Goal: Transaction & Acquisition: Book appointment/travel/reservation

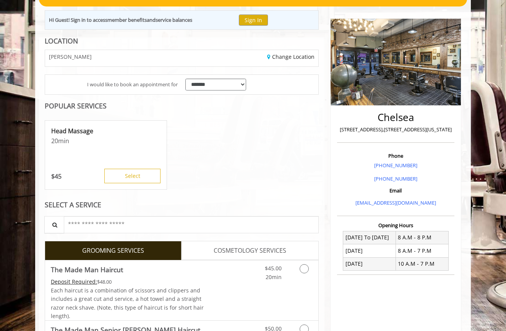
scroll to position [250, 0]
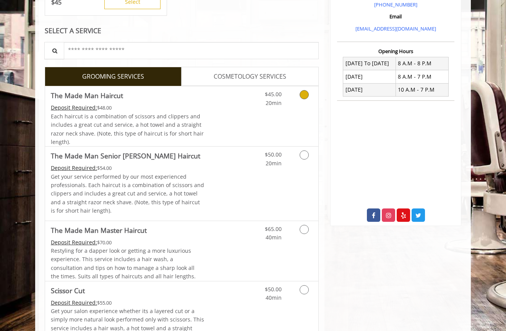
click at [160, 133] on span "Each haircut is a combination of scissors and clippers and includes a great cut…" at bounding box center [127, 129] width 153 height 33
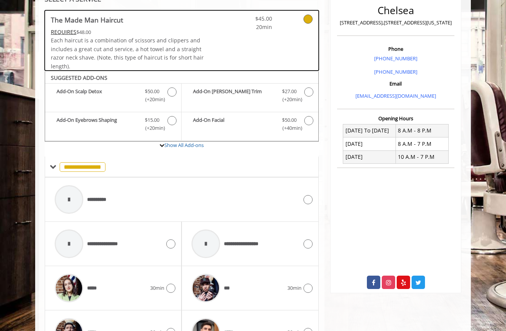
scroll to position [191, 0]
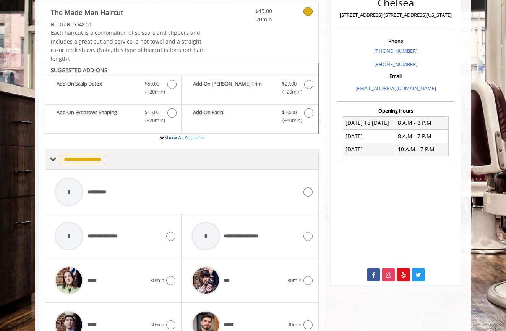
click at [100, 159] on span "**********" at bounding box center [83, 160] width 46 height 10
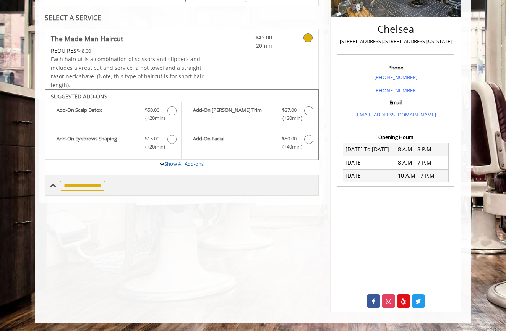
scroll to position [161, 0]
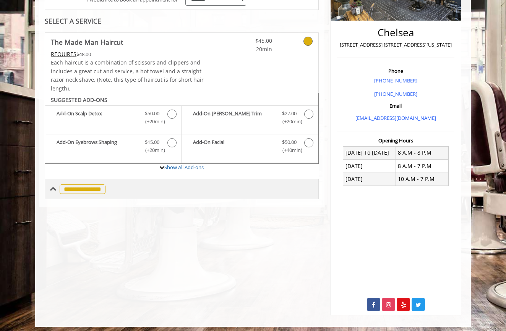
click at [91, 185] on span "**********" at bounding box center [83, 190] width 46 height 10
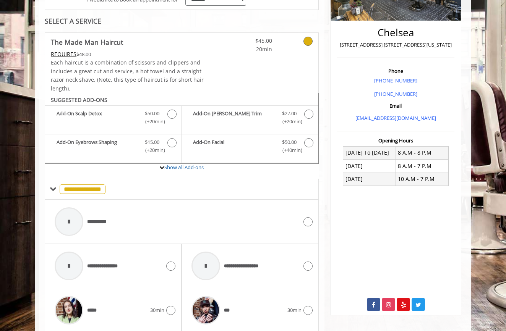
scroll to position [144, 0]
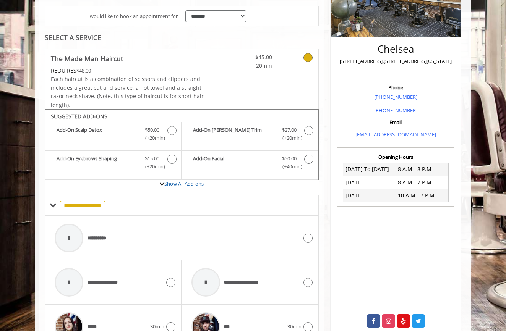
click at [180, 185] on label "Show All Add-ons" at bounding box center [182, 187] width 274 height 15
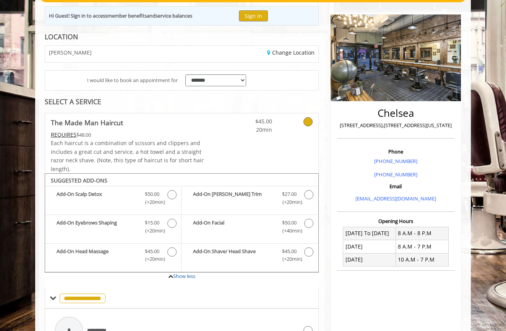
scroll to position [82, 0]
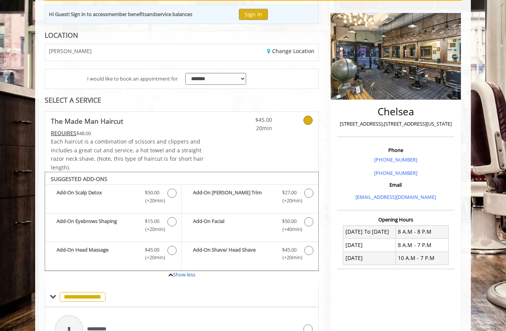
click at [308, 121] on icon at bounding box center [307, 120] width 9 height 9
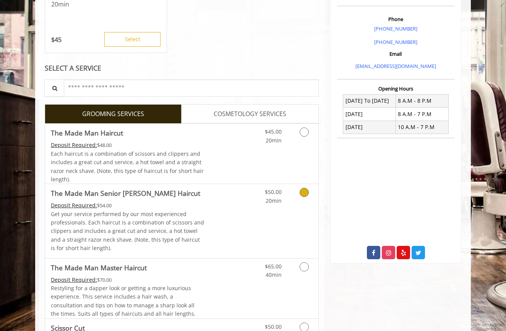
click at [273, 216] on div "$50.00 20min" at bounding box center [284, 221] width 68 height 74
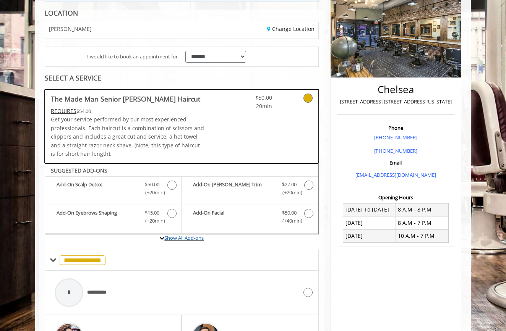
scroll to position [104, 0]
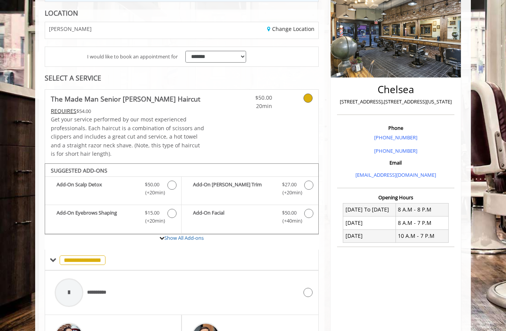
click at [313, 96] on div at bounding box center [298, 100] width 41 height 21
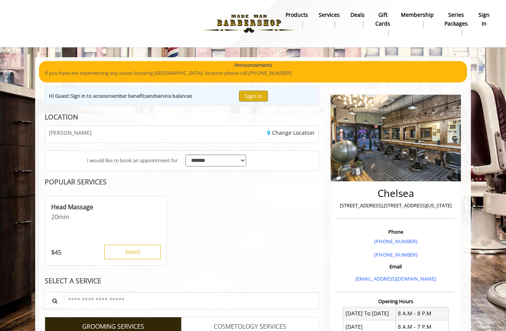
scroll to position [0, 0]
click at [289, 131] on link "Change Location" at bounding box center [290, 132] width 47 height 7
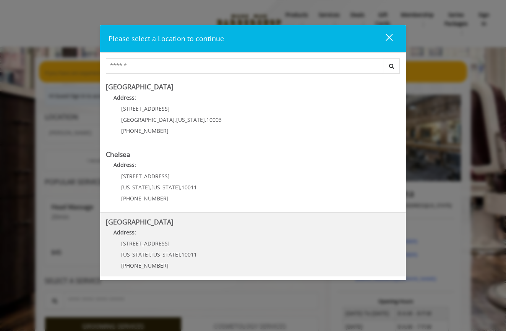
click at [197, 240] on Street "Address:" at bounding box center [253, 235] width 294 height 12
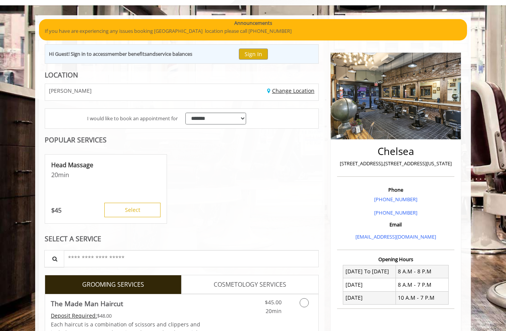
scroll to position [83, 0]
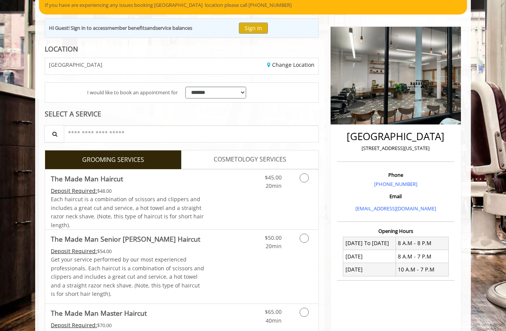
scroll to position [71, 0]
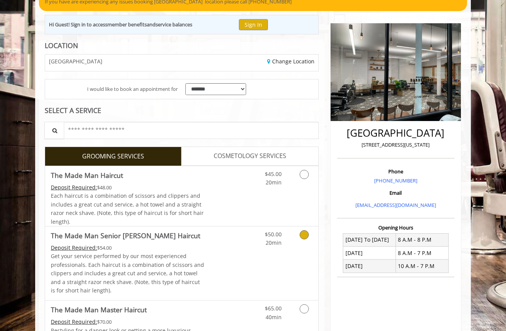
click at [251, 252] on div "$50.00 20min" at bounding box center [284, 264] width 68 height 74
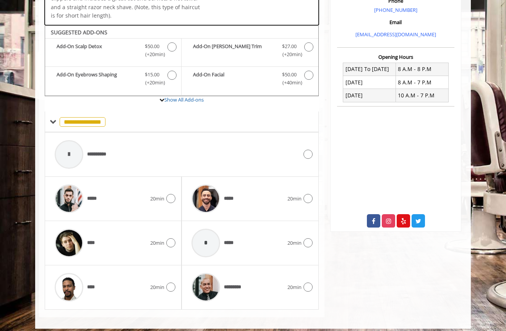
scroll to position [244, 0]
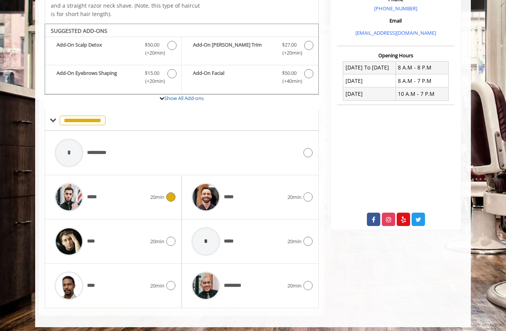
click at [150, 198] on div "***** 20min" at bounding box center [113, 197] width 125 height 36
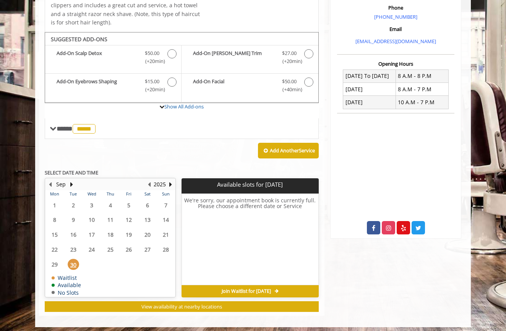
scroll to position [235, 0]
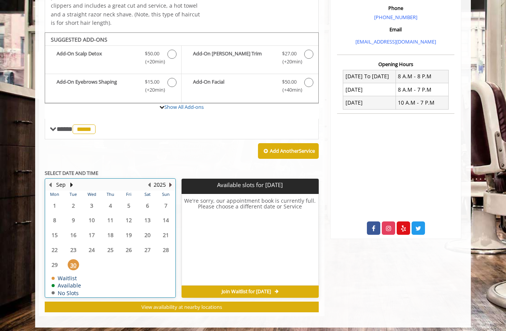
click at [170, 182] on button "Next Year" at bounding box center [170, 185] width 6 height 8
click at [152, 180] on div "2026" at bounding box center [159, 185] width 15 height 10
click at [147, 181] on button "Previous Year" at bounding box center [149, 185] width 6 height 8
click at [70, 182] on button "Next Month" at bounding box center [71, 185] width 6 height 8
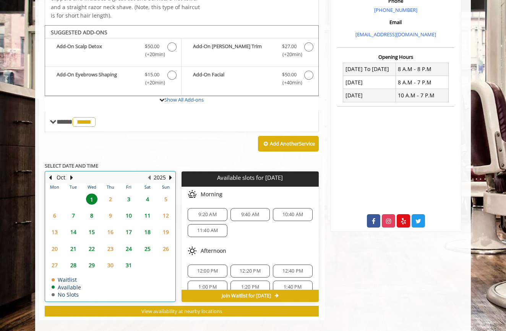
scroll to position [246, 0]
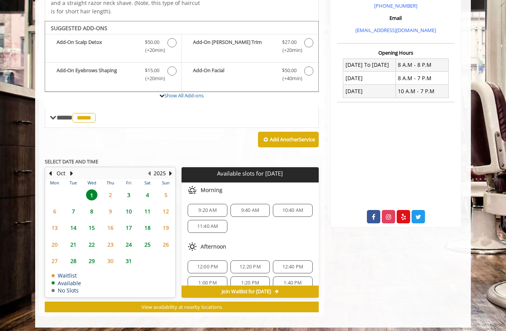
click at [130, 190] on span "3" at bounding box center [128, 195] width 11 height 11
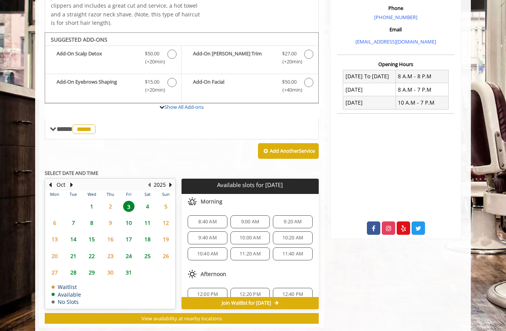
scroll to position [0, 0]
click at [251, 235] on span "10:00 AM" at bounding box center [250, 238] width 21 height 6
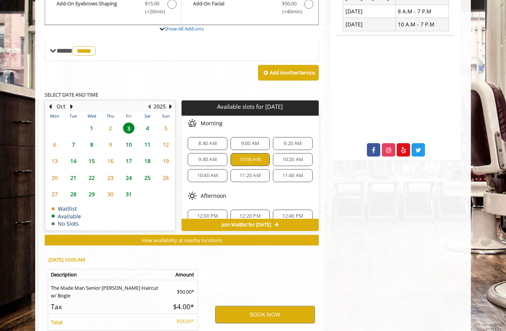
scroll to position [383, 0]
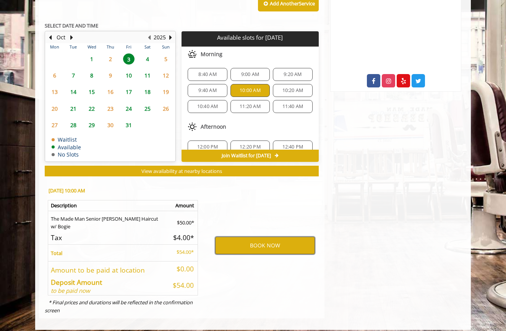
click at [257, 237] on button "BOOK NOW" at bounding box center [265, 246] width 100 height 18
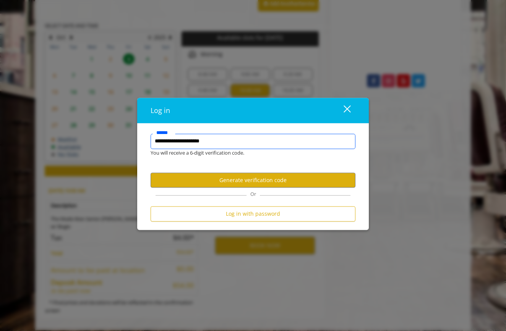
type input "**********"
click at [265, 179] on button "Generate verification code" at bounding box center [253, 180] width 205 height 15
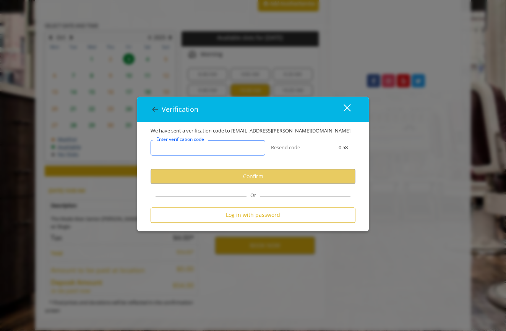
click at [240, 149] on input "Enter verification code" at bounding box center [208, 148] width 115 height 15
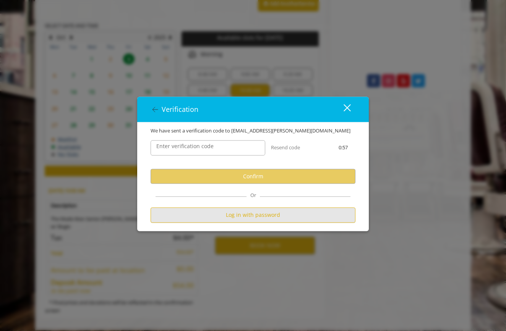
click at [249, 210] on button "Log in with password" at bounding box center [253, 215] width 205 height 15
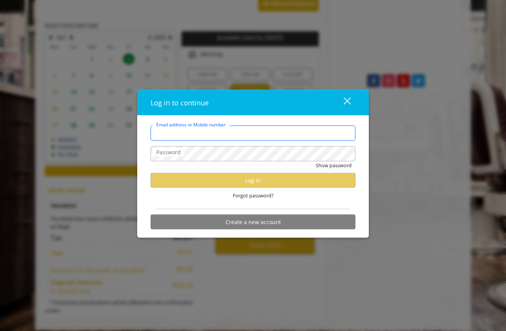
type input "**********"
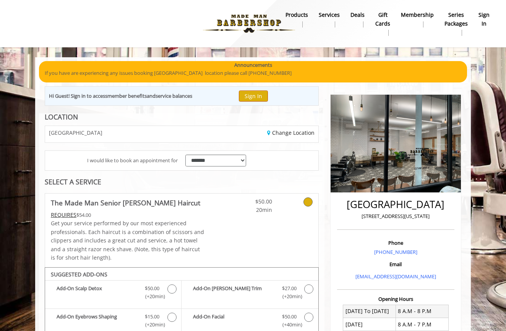
click at [263, 99] on button "Sign In" at bounding box center [253, 96] width 29 height 11
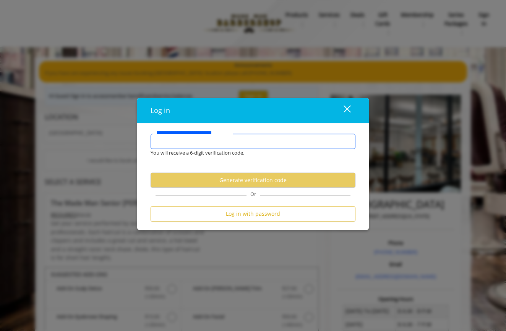
click at [219, 141] on input "**********" at bounding box center [253, 141] width 205 height 15
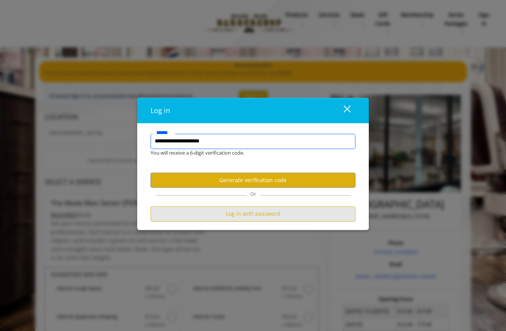
type input "**********"
click at [258, 217] on button "Log in with password" at bounding box center [253, 214] width 205 height 15
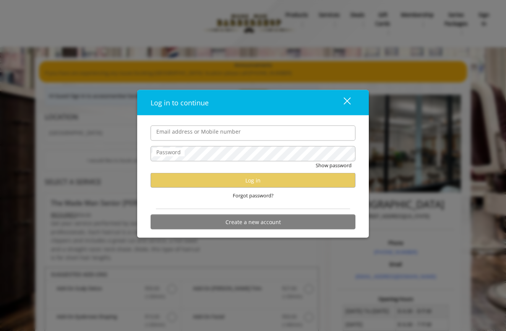
click at [249, 112] on div "Log in to continue close" at bounding box center [253, 102] width 232 height 25
click at [225, 133] on label "Email address or Mobile number" at bounding box center [198, 131] width 92 height 8
click at [225, 133] on input "Email address or Mobile number" at bounding box center [253, 132] width 205 height 15
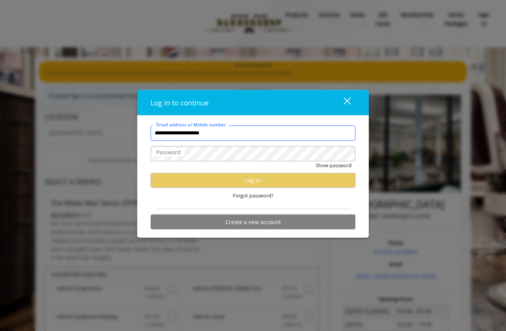
type input "**********"
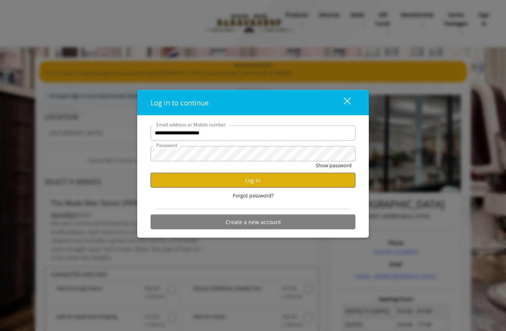
click at [259, 177] on button "Log in" at bounding box center [253, 180] width 205 height 15
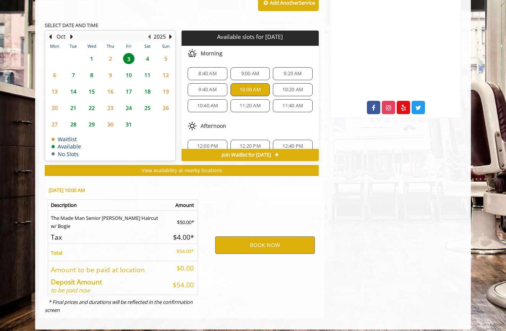
scroll to position [355, 0]
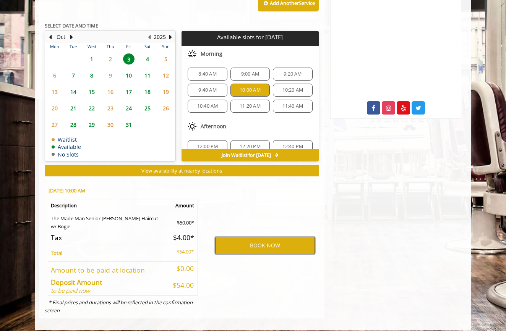
click at [276, 240] on button "BOOK NOW" at bounding box center [265, 246] width 100 height 18
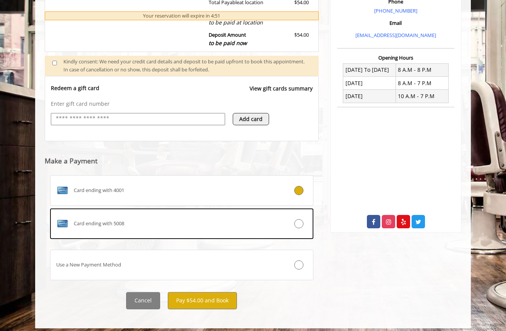
scroll to position [241, 0]
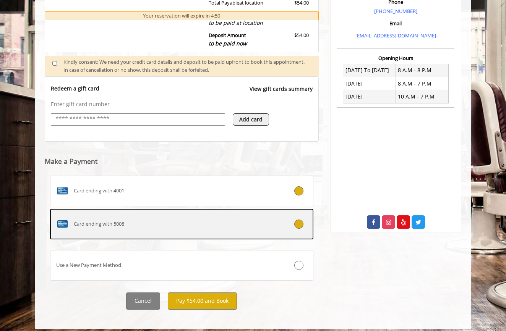
click at [207, 209] on label "Card ending with 5008" at bounding box center [181, 224] width 263 height 31
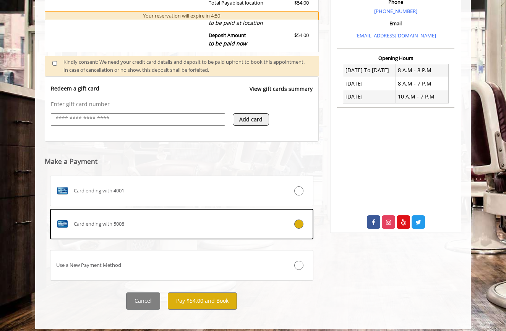
scroll to position [191, 0]
click at [194, 295] on button "Pay $54.00 and Book" at bounding box center [202, 301] width 69 height 17
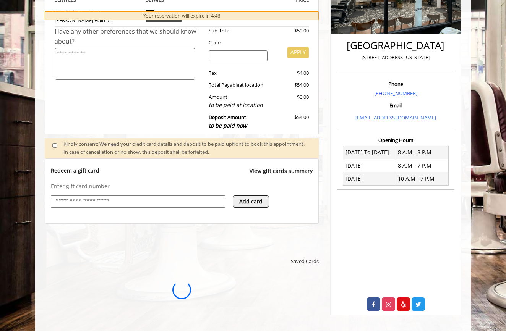
scroll to position [0, 0]
